Goal: Task Accomplishment & Management: Manage account settings

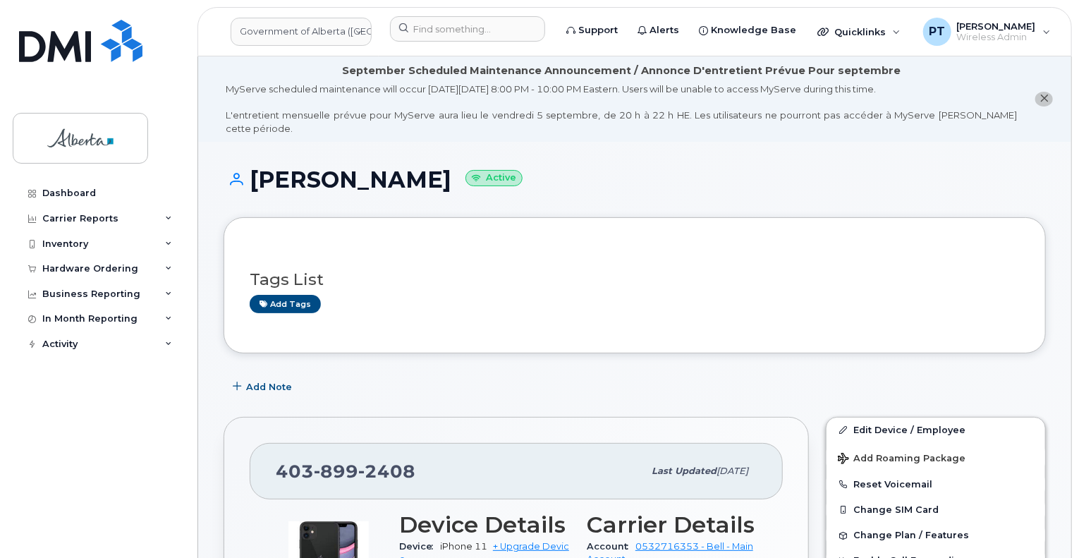
click at [480, 335] on div "Tags List Add tags" at bounding box center [635, 284] width 823 height 135
click at [291, 295] on link "Add tags" at bounding box center [285, 304] width 71 height 18
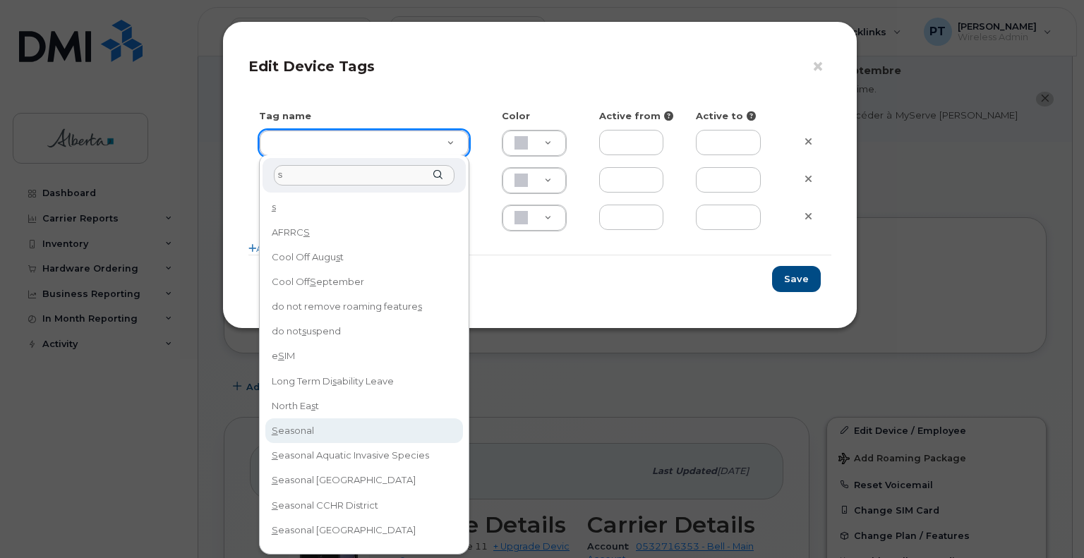
type input "s"
type input "Seasonal"
type input "D6CDC1"
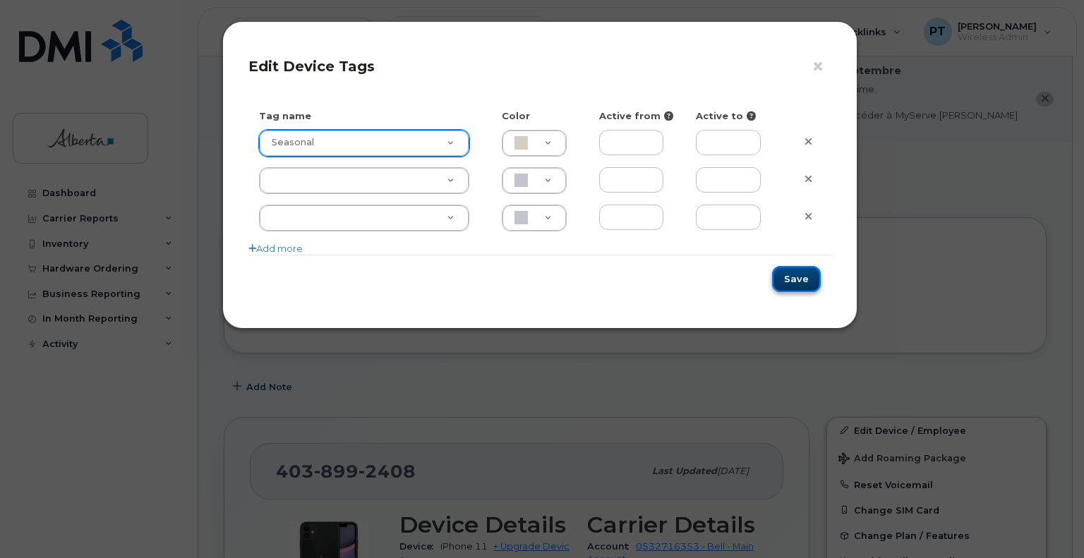
click at [795, 279] on button "Save" at bounding box center [796, 279] width 49 height 26
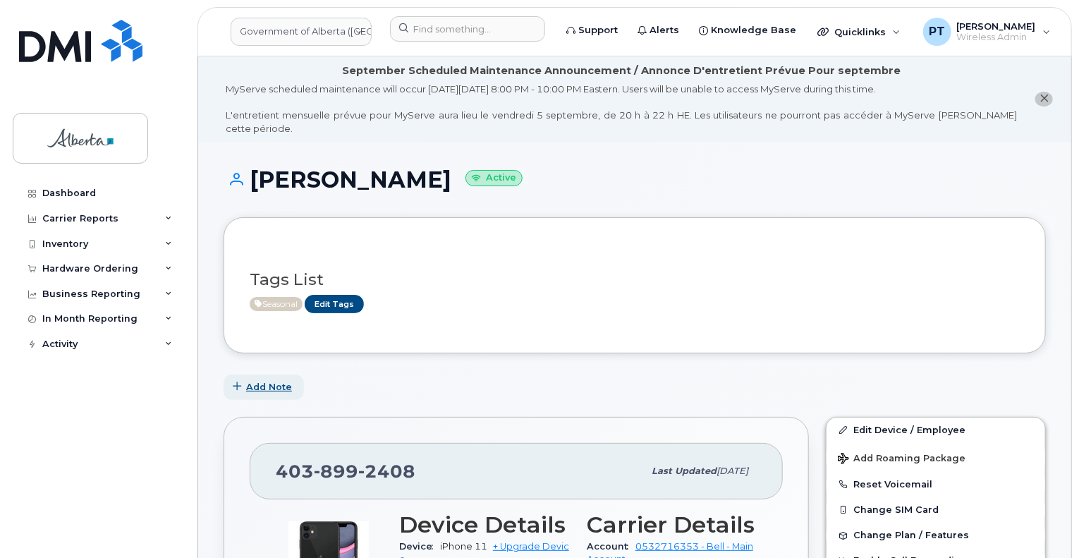
click at [240, 382] on icon "button" at bounding box center [237, 386] width 9 height 9
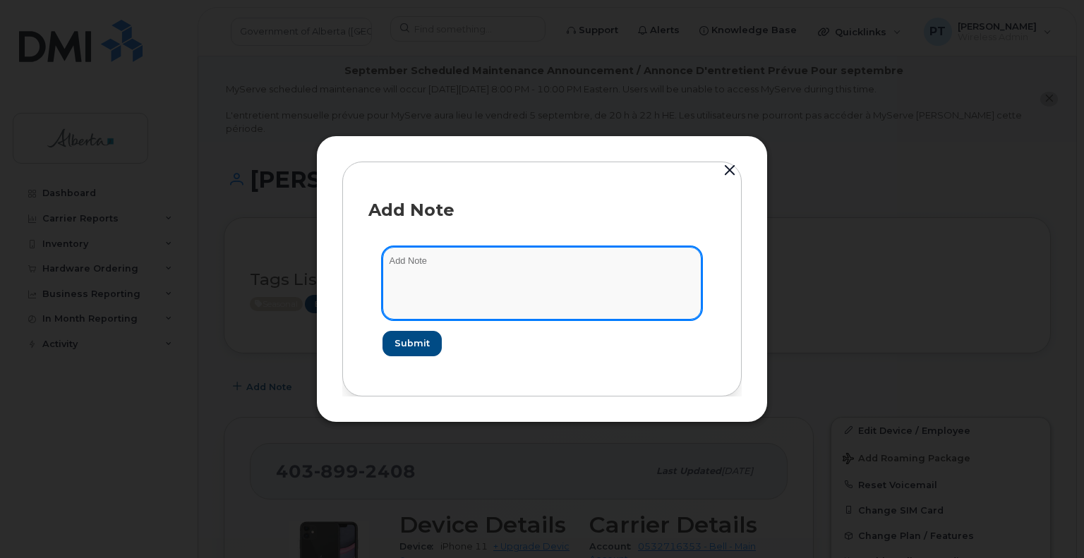
click at [401, 269] on textarea at bounding box center [541, 283] width 319 height 72
paste textarea "SCTASK0843272"
click at [656, 267] on textarea "SCTASK0843272 - Plan Suspend. Also changed user name to" at bounding box center [541, 283] width 319 height 72
paste textarea "Environmental Protection Officer Vacant"
click at [545, 277] on textarea "SCTASK0843272 - Plan Suspend. Also changed user name to Environmental Protectio…" at bounding box center [541, 283] width 319 height 72
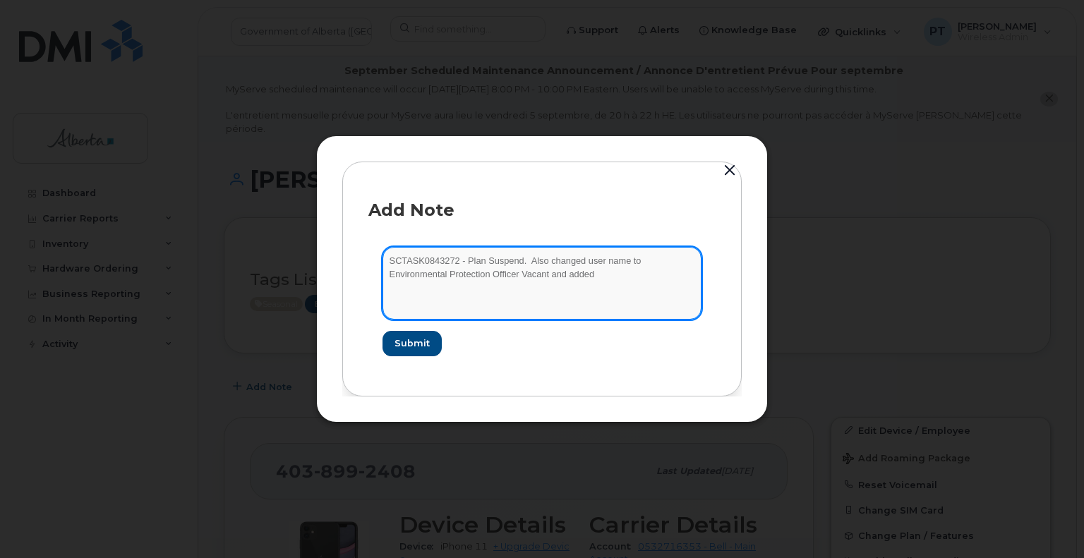
paste textarea "responsible owner email Sydnie.Aarsby@gov.ab.ca"
type textarea "SCTASK0843272 - Plan Suspend. Also changed user name to Environmental Protectio…"
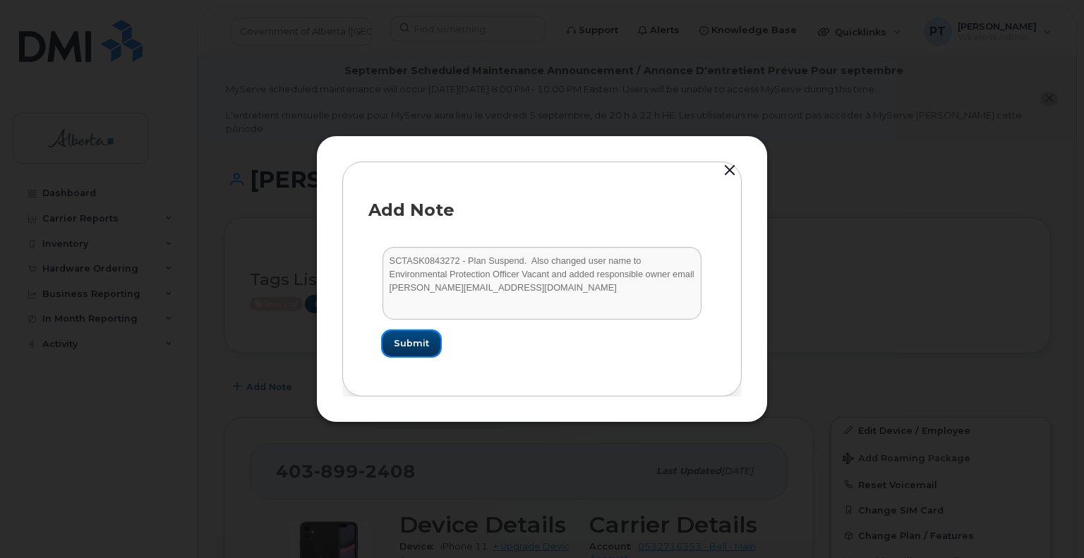
click at [408, 346] on span "Submit" at bounding box center [411, 343] width 35 height 13
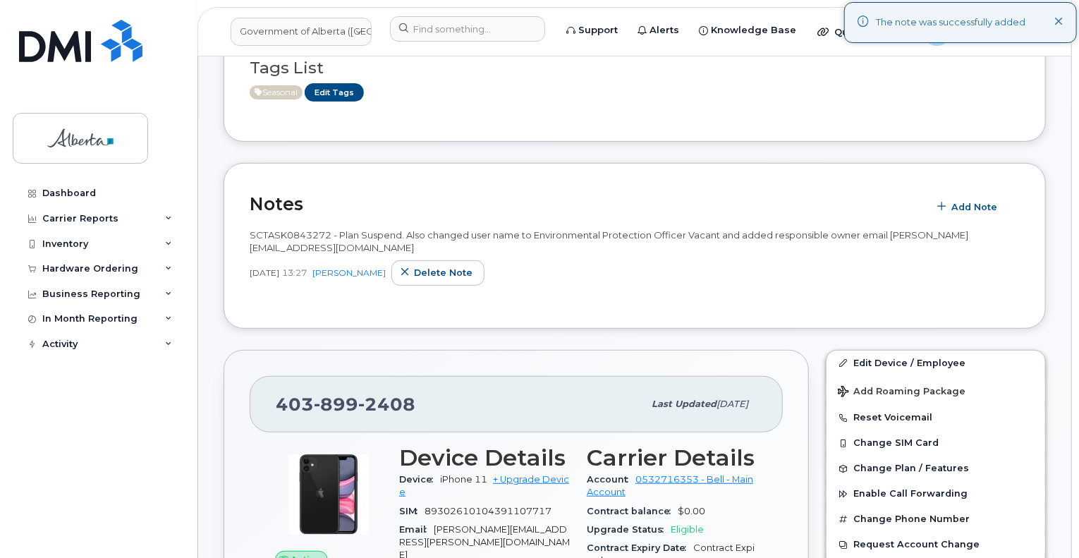
scroll to position [353, 0]
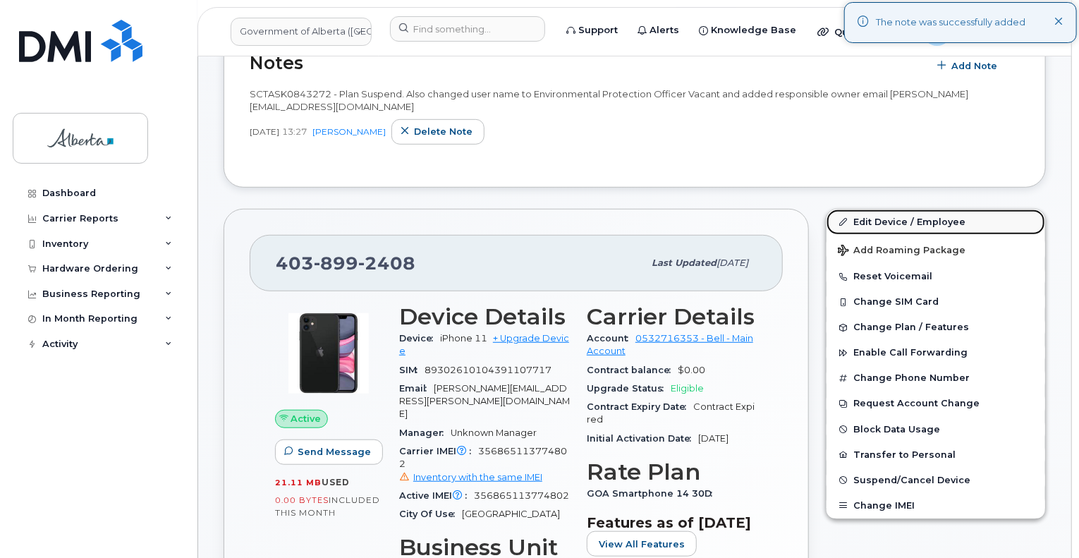
click at [880, 210] on link "Edit Device / Employee" at bounding box center [936, 222] width 219 height 25
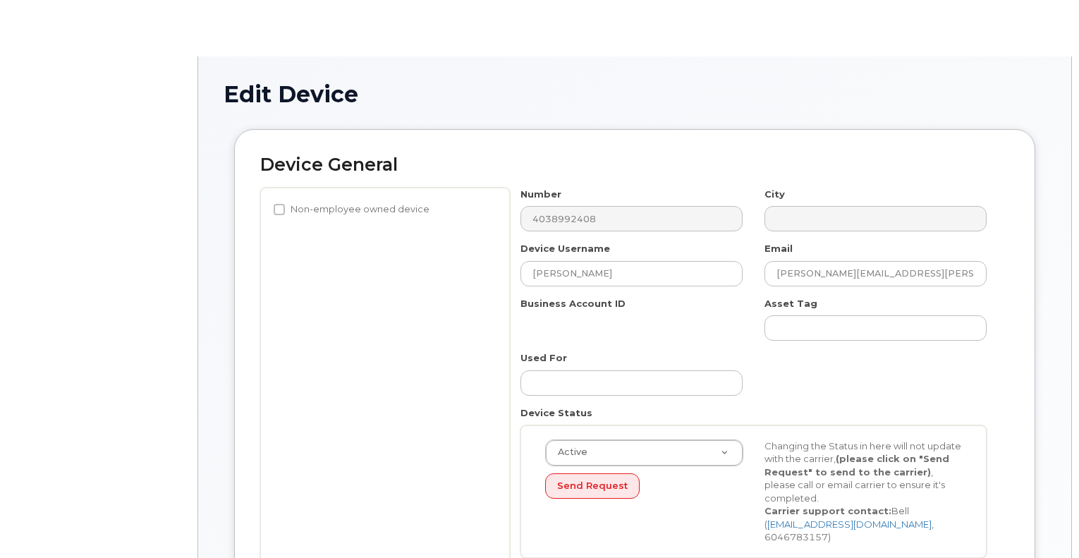
select select "4120331"
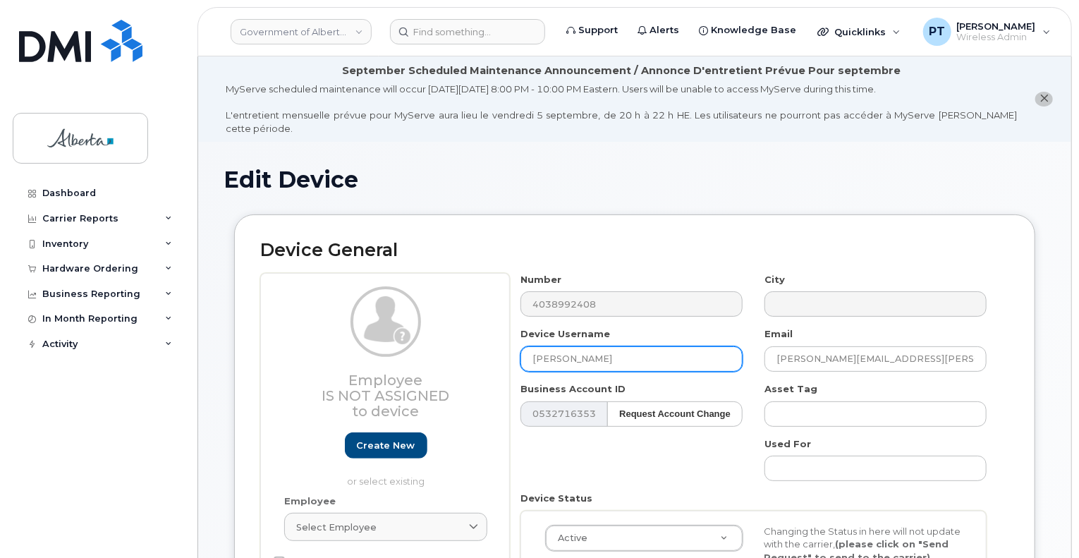
drag, startPoint x: 632, startPoint y: 352, endPoint x: 485, endPoint y: 356, distance: 146.8
click at [464, 350] on div "Employee Is not assigned to device Create new or select existing Employee Selec…" at bounding box center [634, 463] width 749 height 381
paste input "Environmental Protection Officer Vacant"
type input "Environmental Protection Officer Vacant"
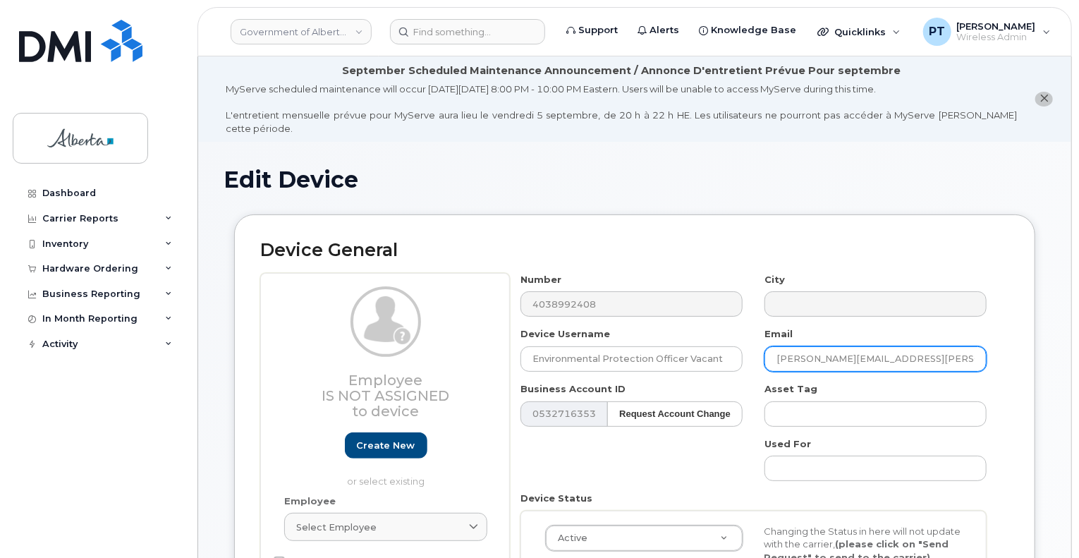
drag, startPoint x: 900, startPoint y: 342, endPoint x: 545, endPoint y: 361, distance: 355.4
click at [640, 341] on div "Number 4038992408 City Device Username Environmental Protection Officer Vacant …" at bounding box center [754, 463] width 488 height 381
paste input "[PERSON_NAME]@gov.ab.[PERSON_NAME]"
type input "[PERSON_NAME]@gov.ab.[PERSON_NAME]"
click at [636, 459] on div "Number 4038992408 City Device Username Environmental Protection Officer Vacant …" at bounding box center [754, 463] width 488 height 381
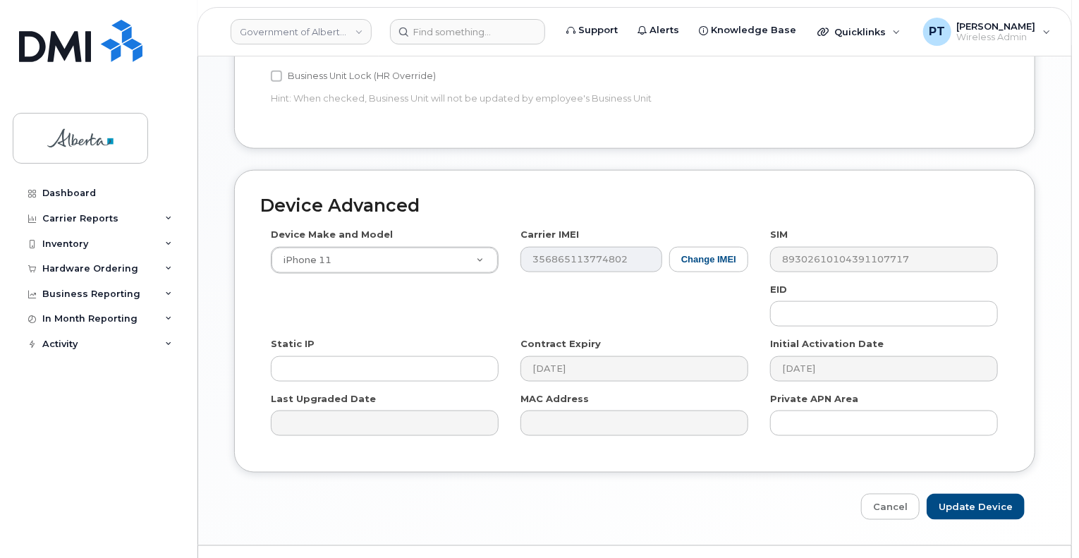
scroll to position [778, 0]
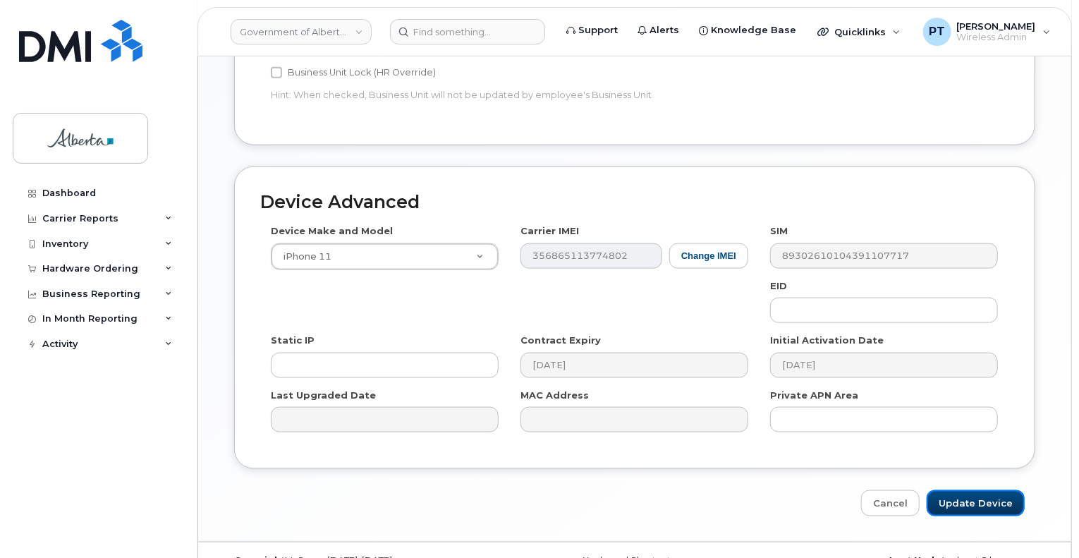
drag, startPoint x: 982, startPoint y: 479, endPoint x: 659, endPoint y: 428, distance: 327.1
click at [982, 490] on input "Update Device" at bounding box center [976, 503] width 98 height 26
type input "Saving..."
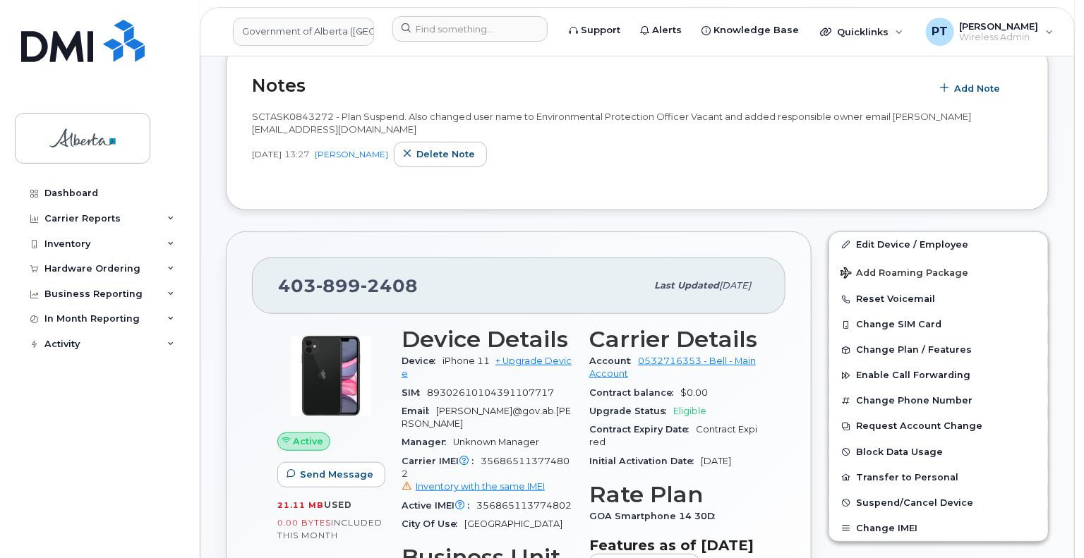
scroll to position [353, 0]
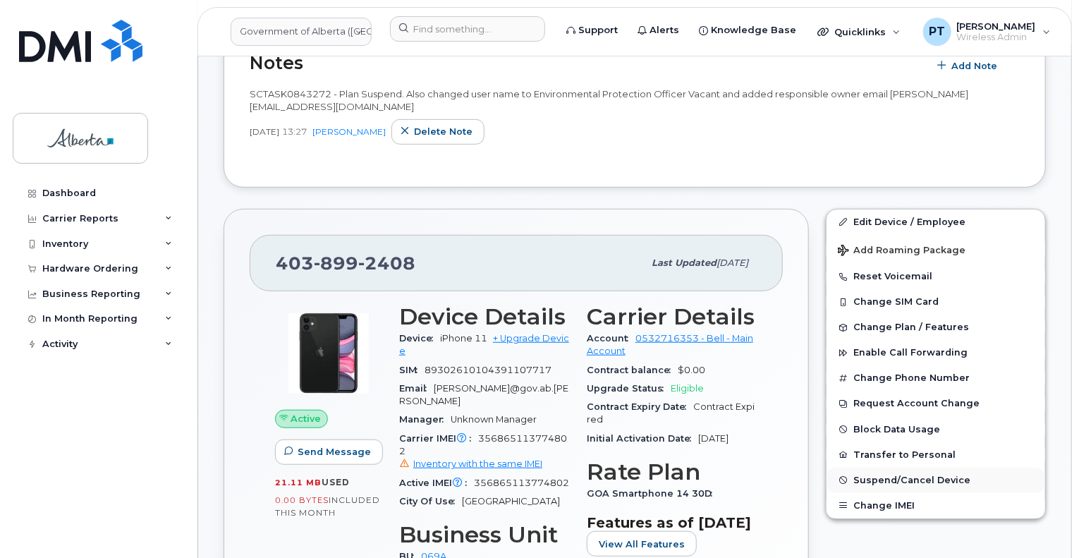
click at [894, 475] on span "Suspend/Cancel Device" at bounding box center [912, 480] width 117 height 11
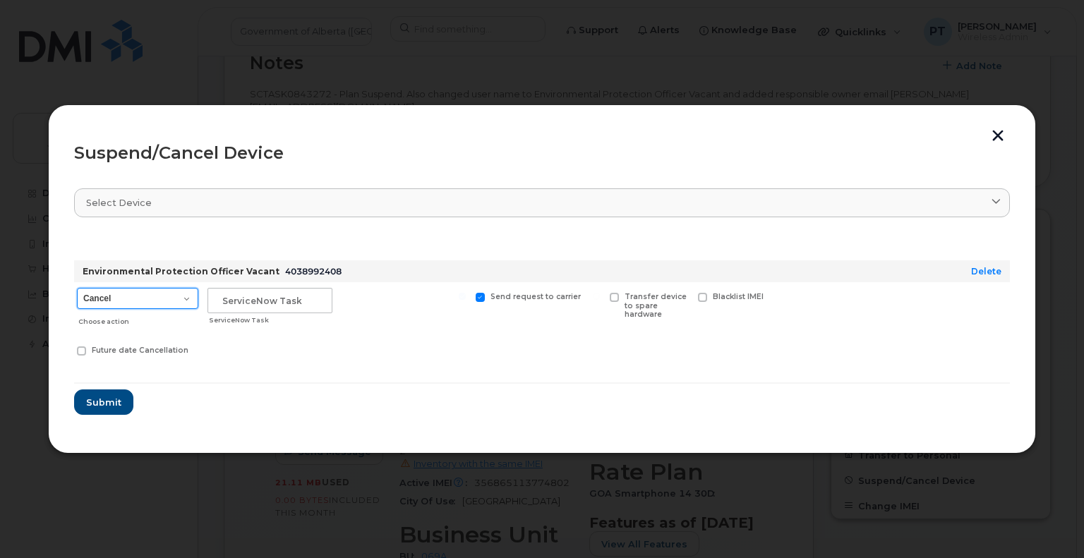
click at [97, 301] on select "Cancel Suspend - Extend Suspension Suspend - Reduced Rate Suspend - Lost Device…" at bounding box center [137, 298] width 121 height 21
select select "[object Object]"
click at [77, 288] on select "Cancel Suspend - Extend Suspension Suspend - Reduced Rate Suspend - Lost Device…" at bounding box center [137, 298] width 121 height 21
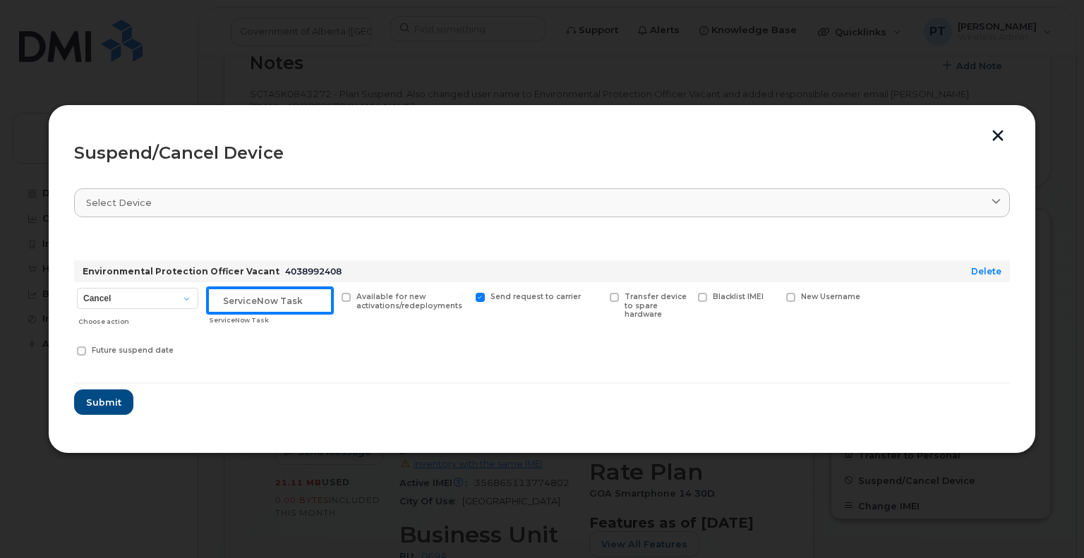
click at [236, 306] on input "text" at bounding box center [269, 300] width 125 height 25
click at [241, 301] on input "text" at bounding box center [269, 300] width 125 height 25
paste input "SCTASK0843272"
type input "SCTASK0843272 Suspended"
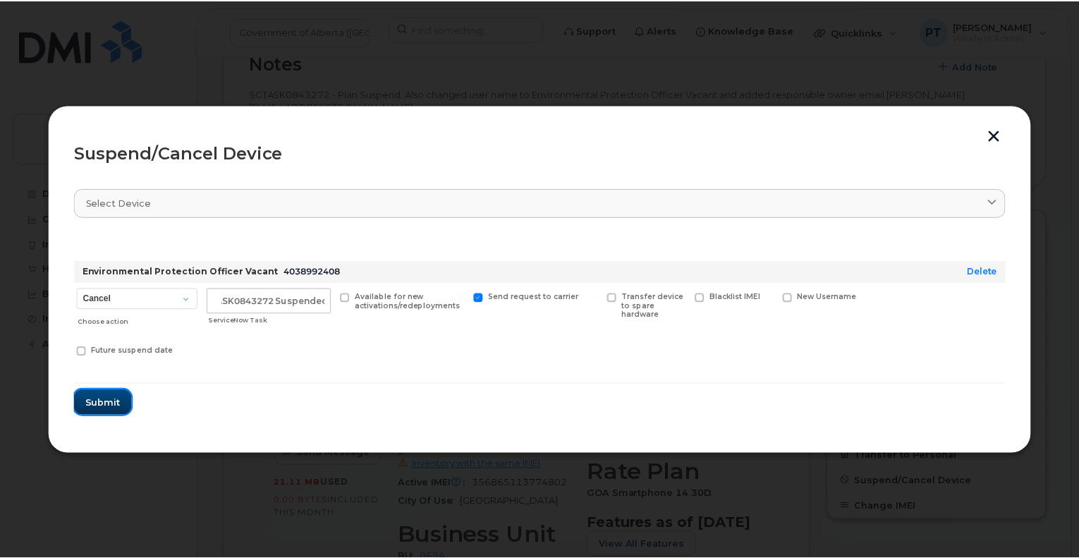
scroll to position [0, 0]
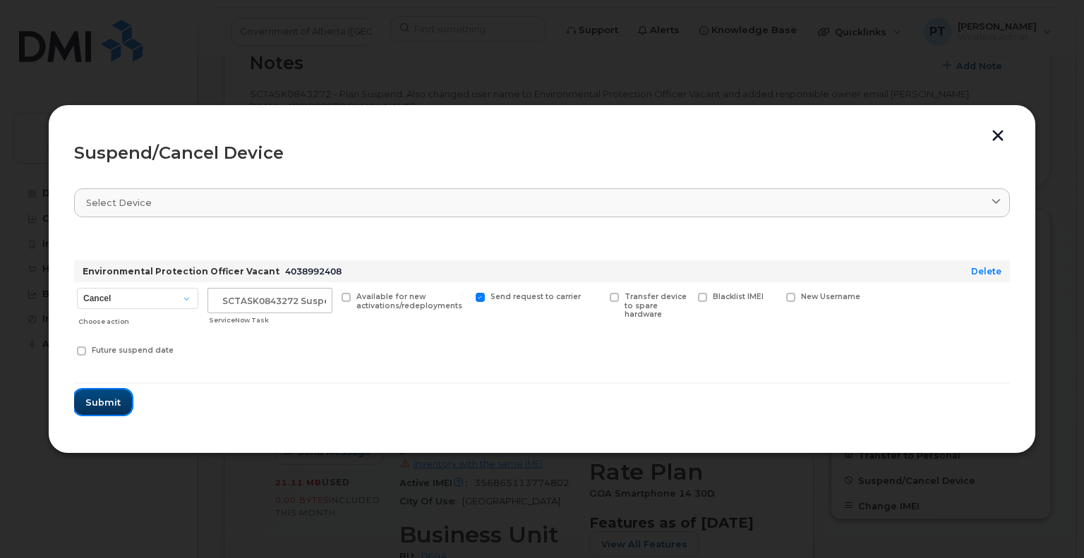
click at [110, 402] on span "Submit" at bounding box center [102, 402] width 35 height 13
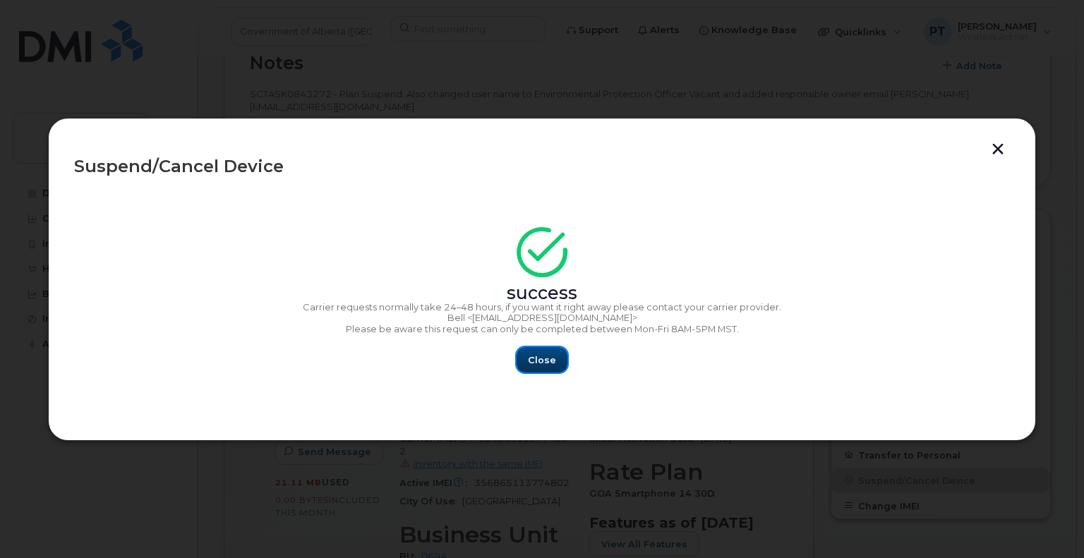
click at [533, 366] on button "Close" at bounding box center [541, 359] width 51 height 25
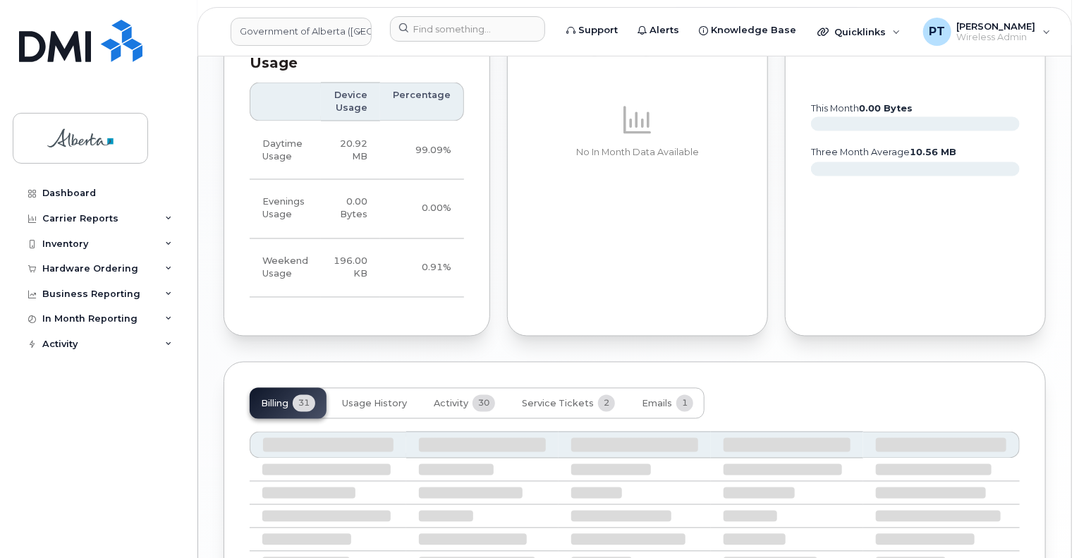
scroll to position [1320, 0]
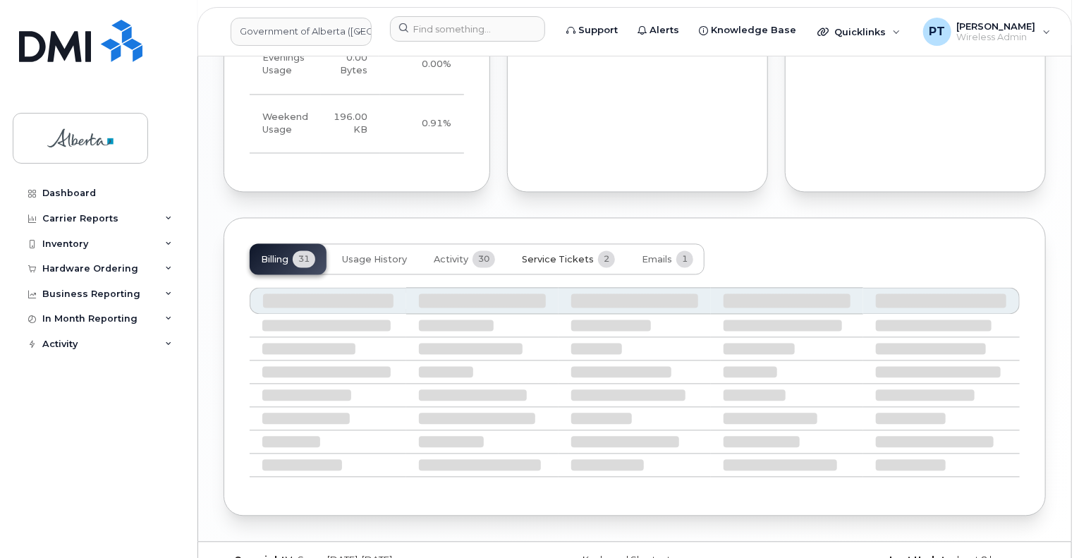
click at [562, 255] on span "Service Tickets" at bounding box center [558, 260] width 72 height 11
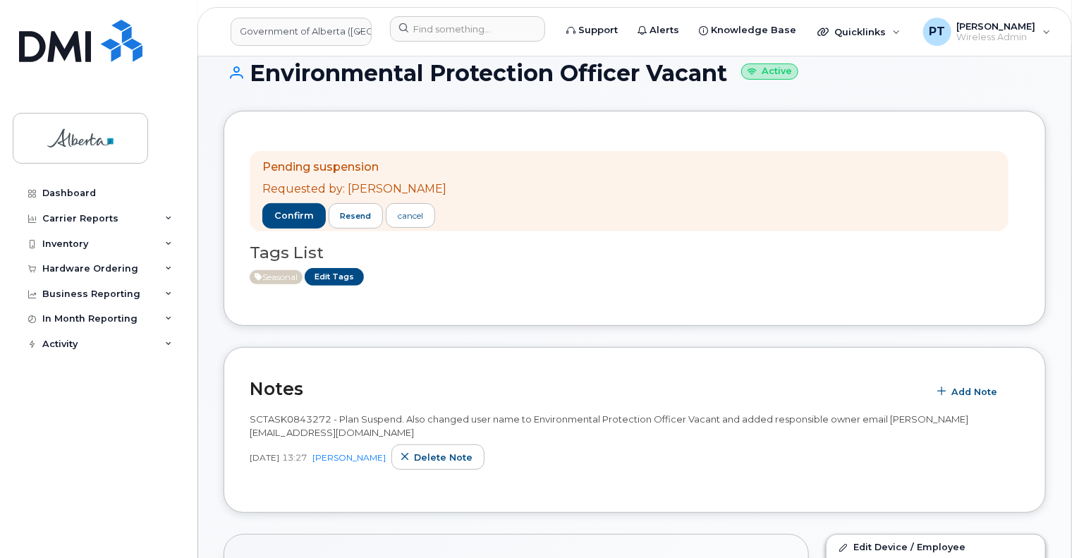
scroll to position [0, 0]
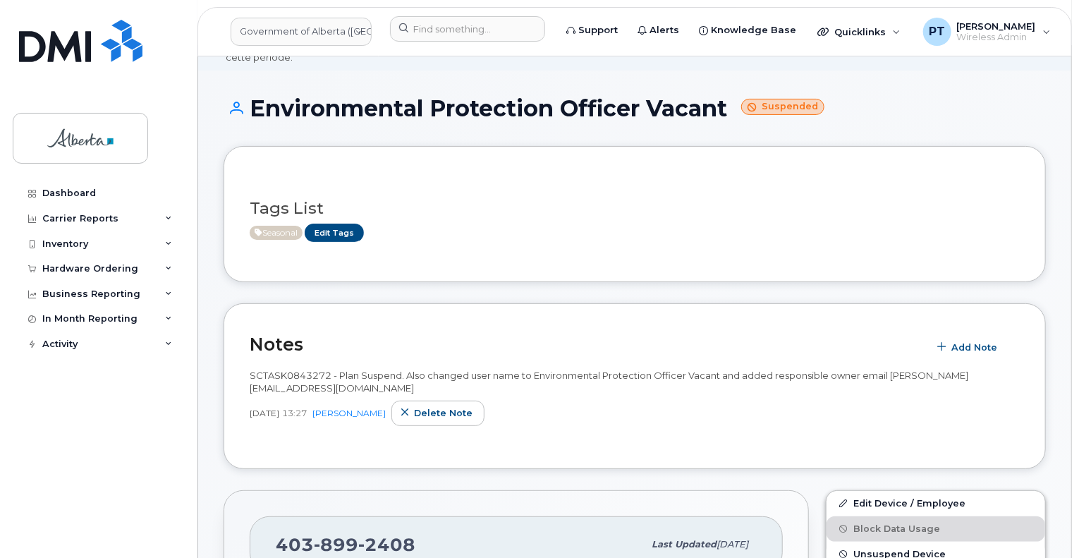
scroll to position [71, 0]
click at [483, 30] on input at bounding box center [467, 28] width 155 height 25
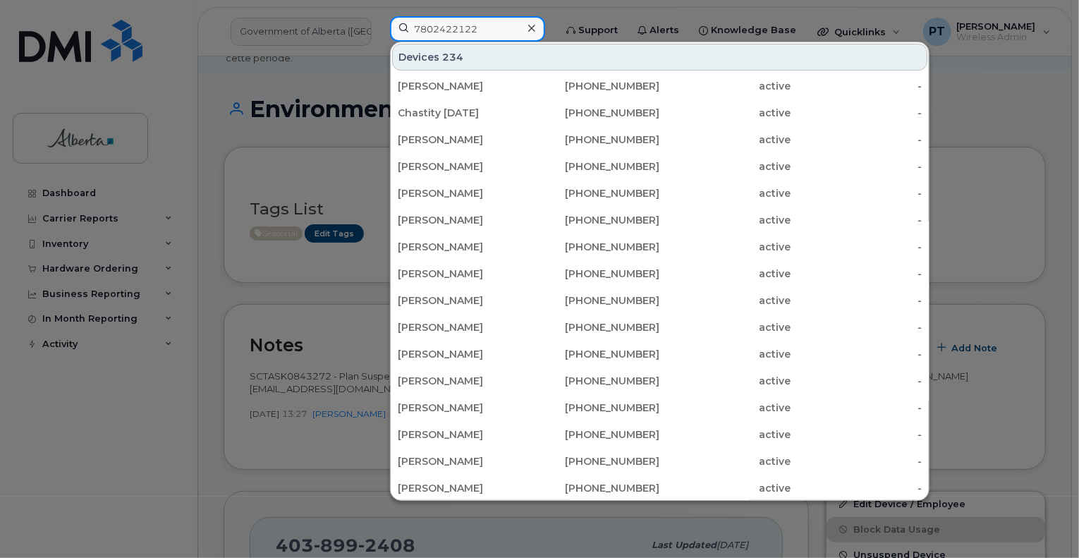
type input "7802422122"
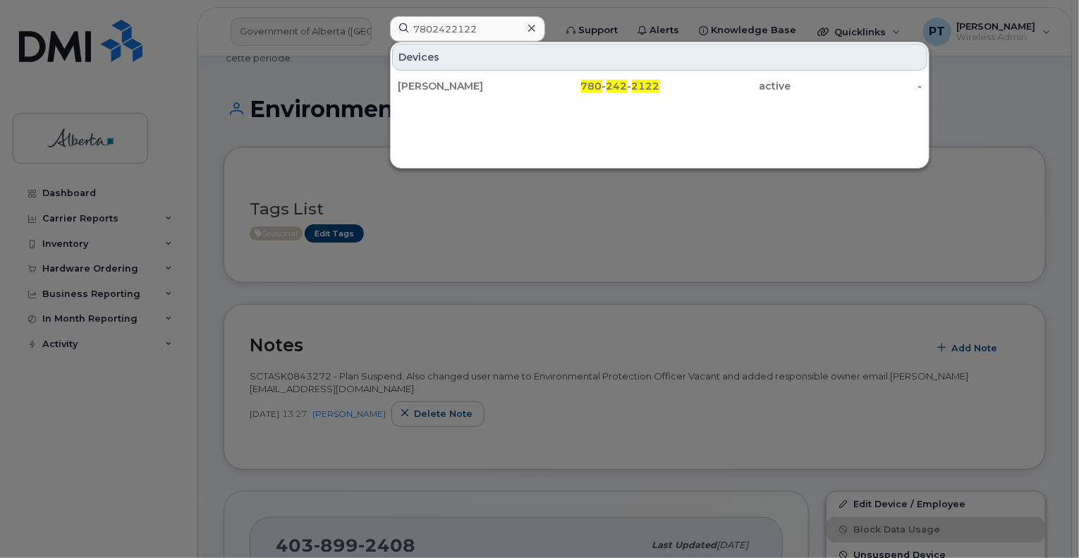
drag, startPoint x: 448, startPoint y: 87, endPoint x: 553, endPoint y: 222, distance: 170.9
click at [449, 87] on div "[PERSON_NAME]" at bounding box center [463, 86] width 131 height 14
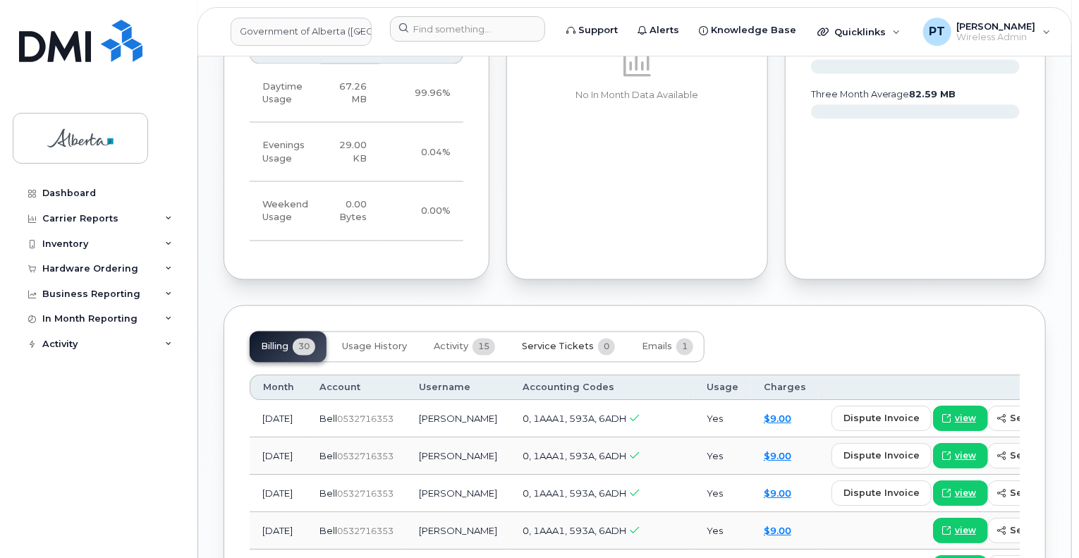
click at [579, 341] on span "Service Tickets" at bounding box center [558, 346] width 72 height 11
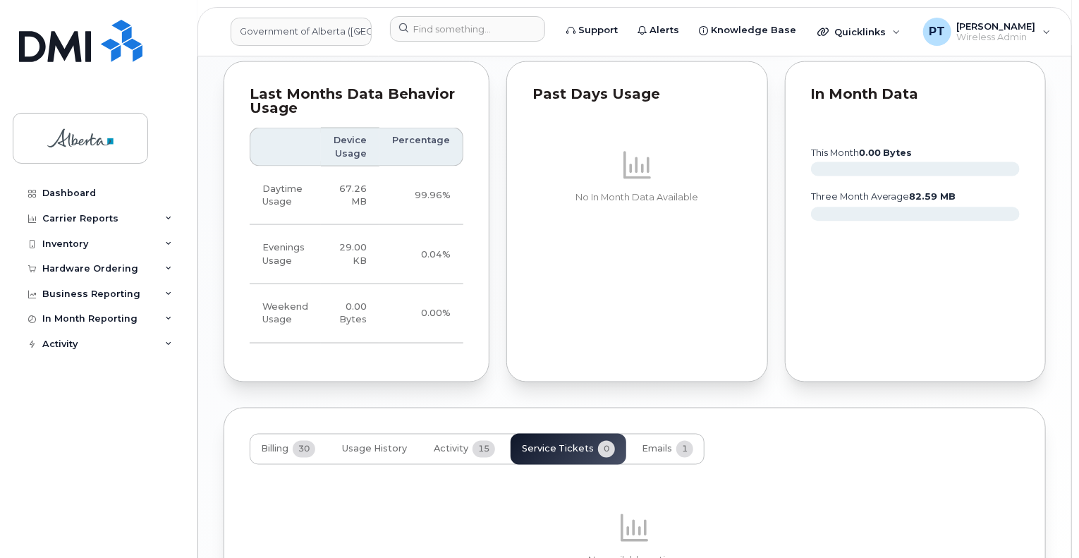
scroll to position [1129, 0]
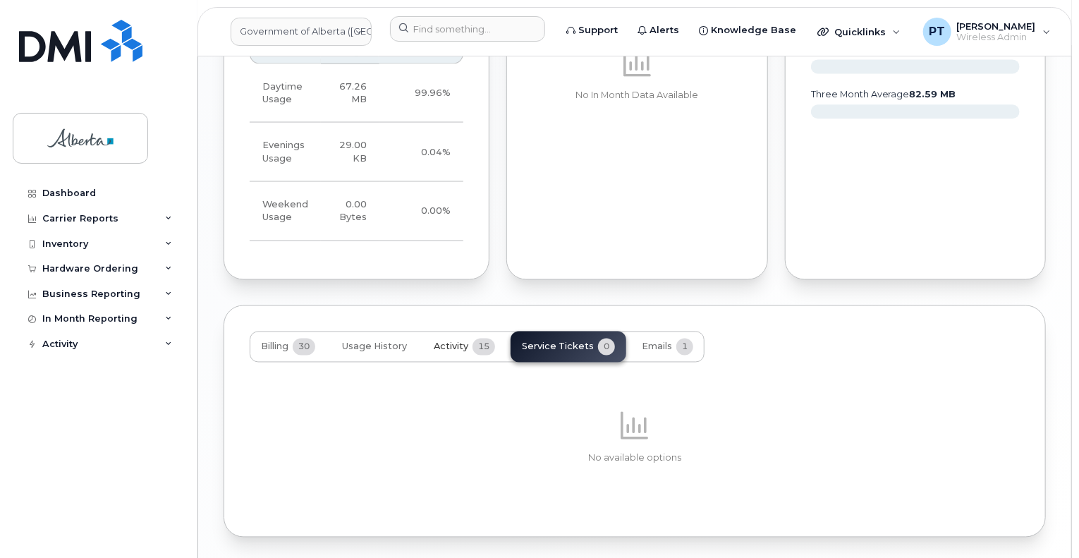
click at [455, 341] on span "Activity" at bounding box center [451, 346] width 35 height 11
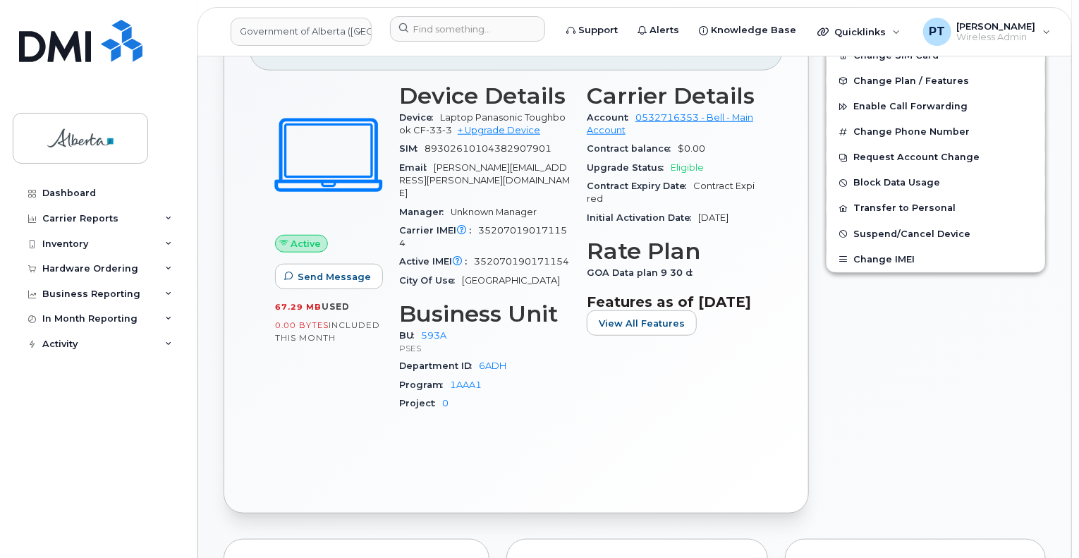
scroll to position [282, 0]
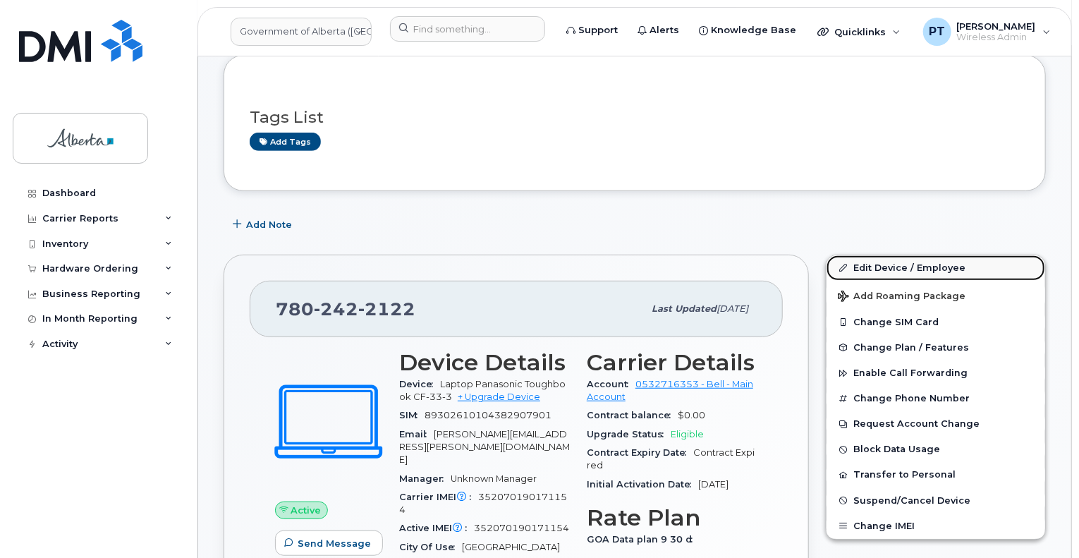
click at [880, 255] on link "Edit Device / Employee" at bounding box center [936, 267] width 219 height 25
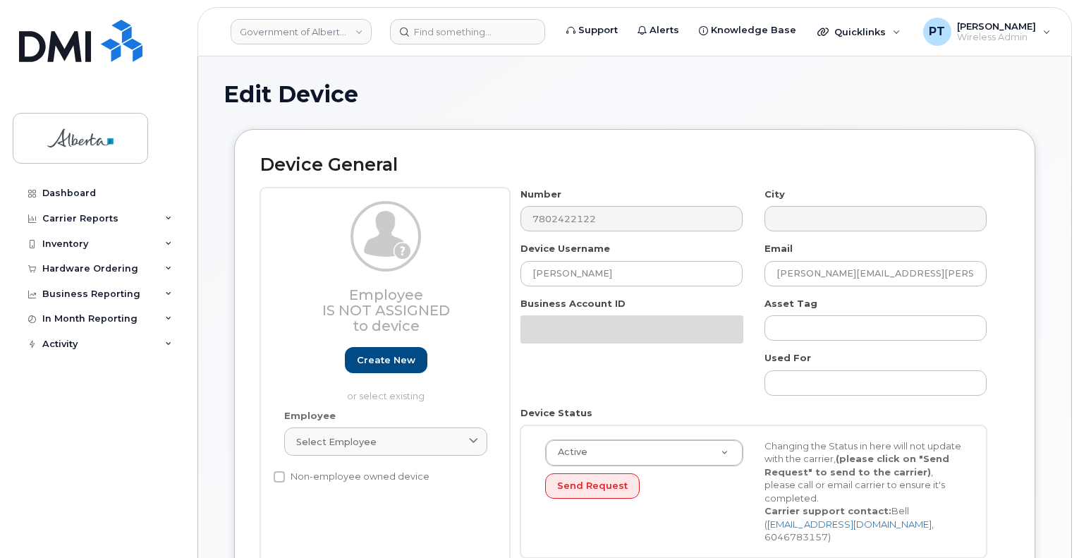
select select "4797682"
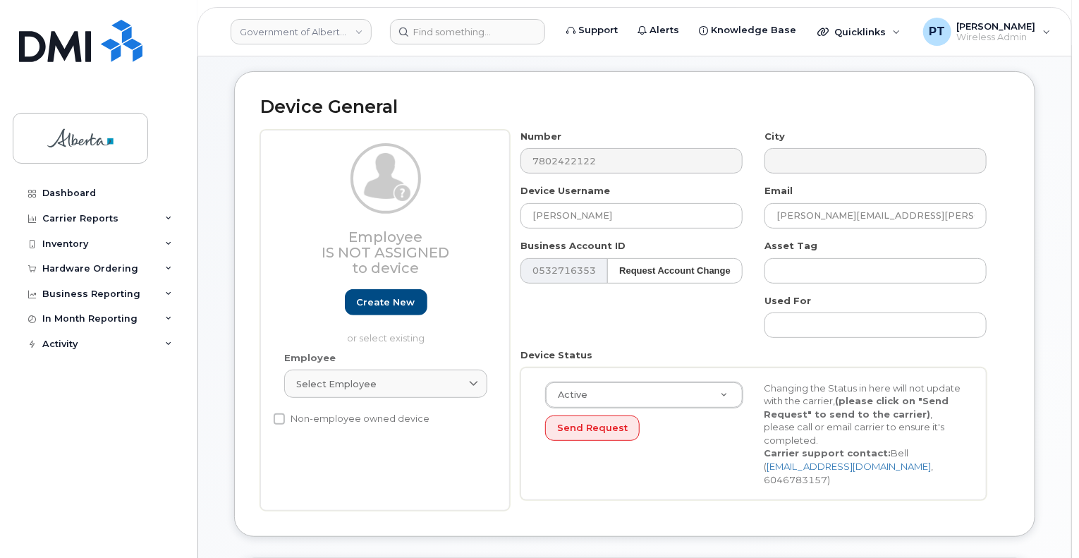
scroll to position [143, 0]
click at [852, 259] on input "text" at bounding box center [876, 271] width 222 height 25
paste input "4HTTC89720"
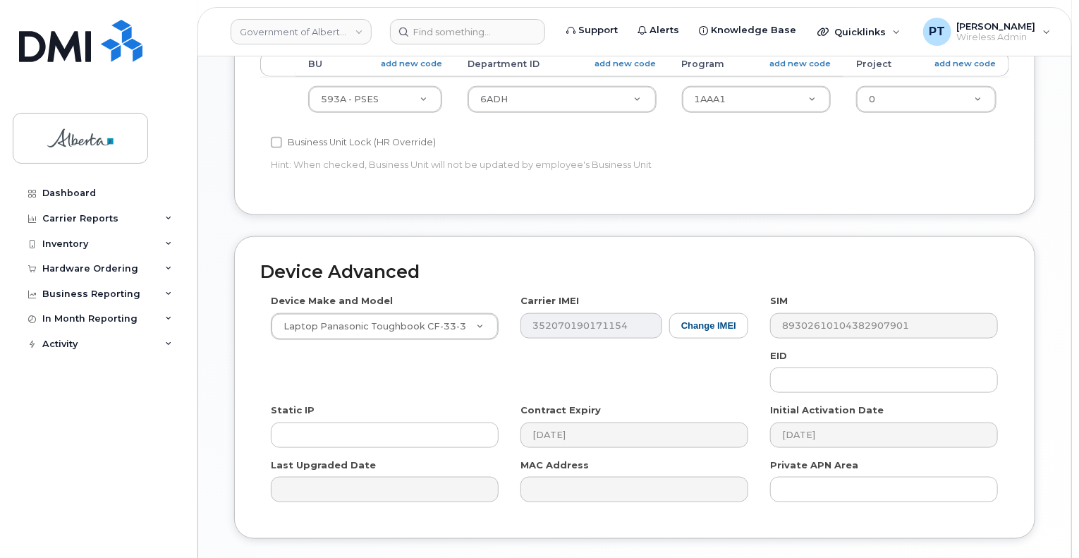
scroll to position [778, 0]
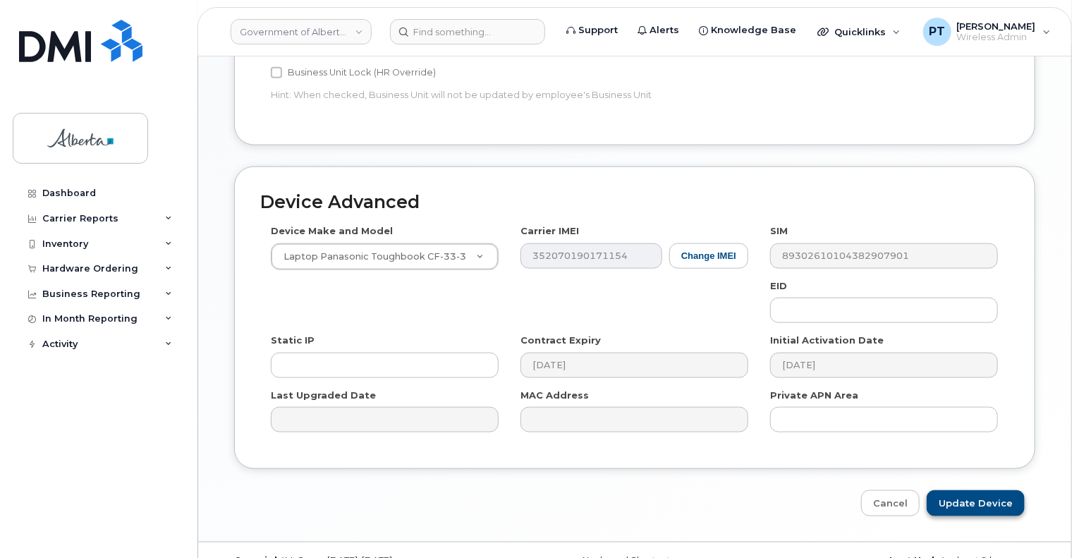
type input "L-152963 s/n 4HTTC89720"
drag, startPoint x: 973, startPoint y: 474, endPoint x: 246, endPoint y: 367, distance: 734.5
click at [971, 490] on input "Update Device" at bounding box center [976, 503] width 98 height 26
type input "Saving..."
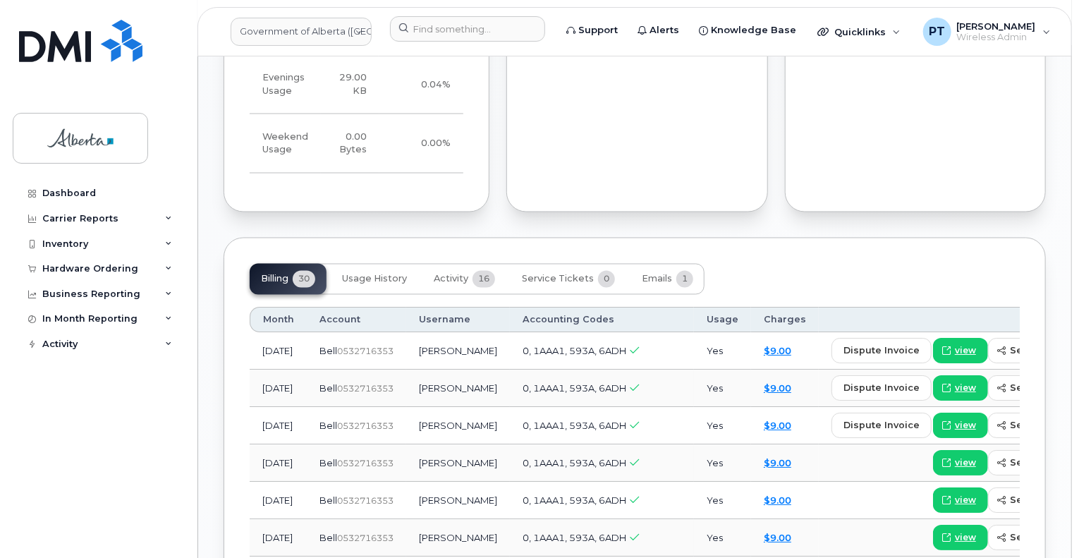
scroll to position [1340, 0]
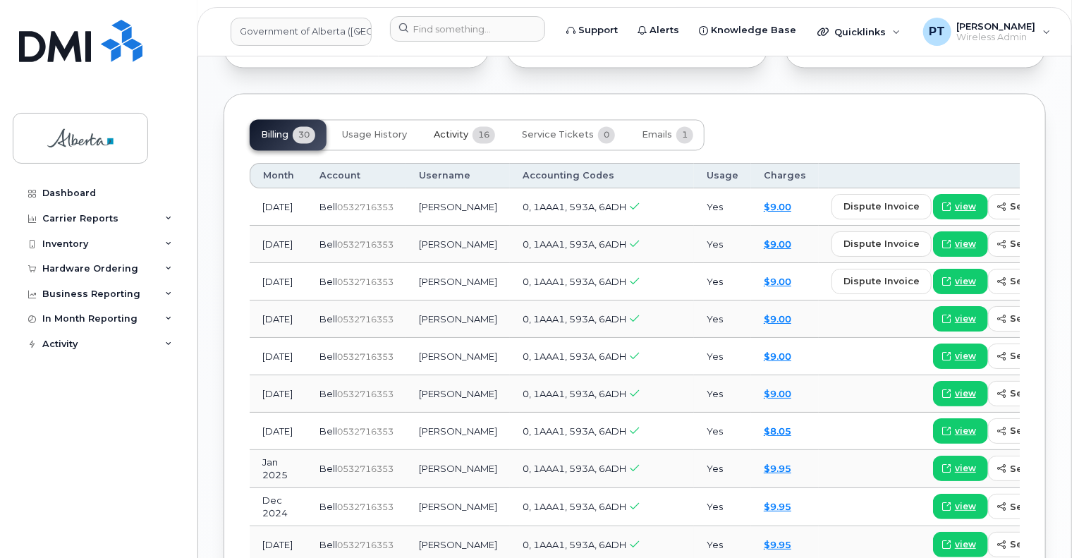
click at [448, 130] on span "Activity" at bounding box center [451, 135] width 35 height 11
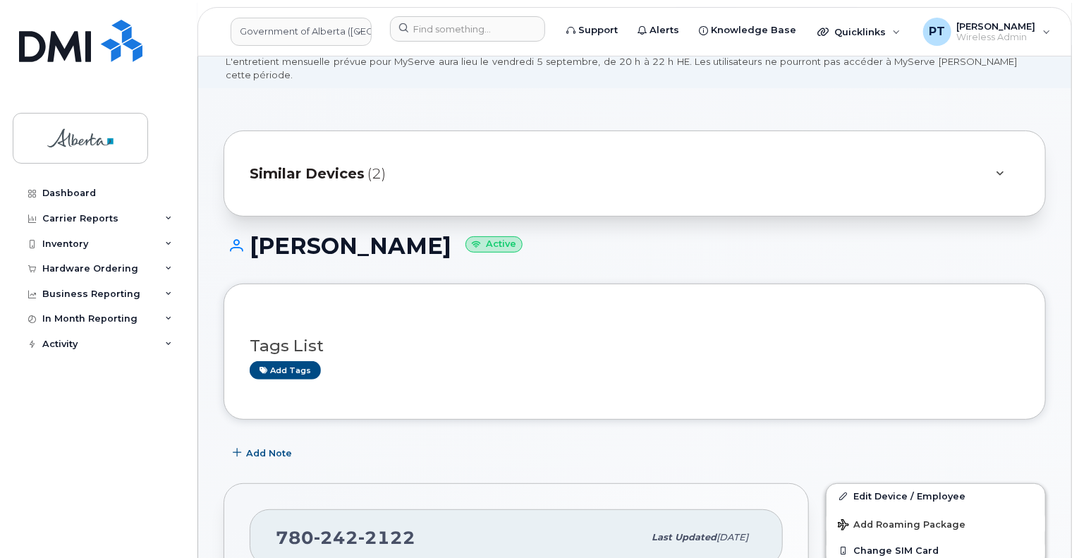
scroll to position [0, 0]
